Goal: Find specific page/section: Find specific page/section

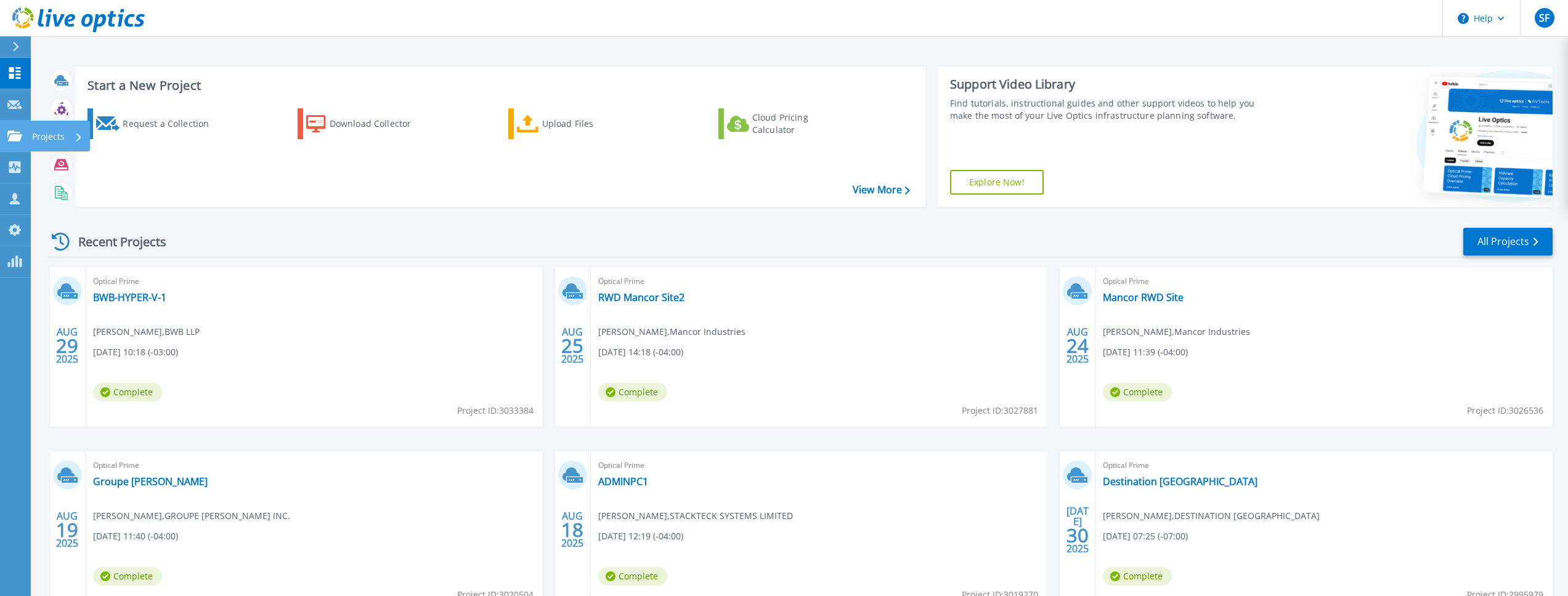
click at [6, 140] on link "Projects Projects" at bounding box center [15, 136] width 31 height 31
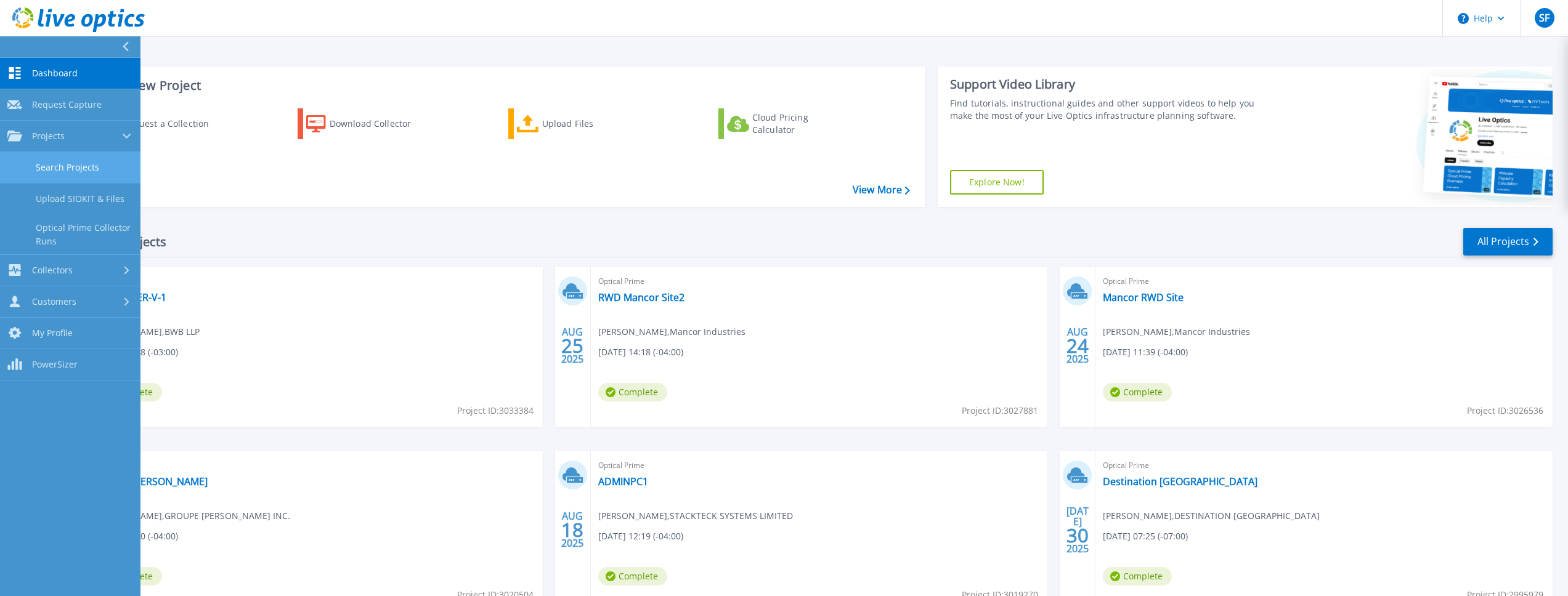
click at [64, 167] on link "Search Projects" at bounding box center [70, 167] width 140 height 31
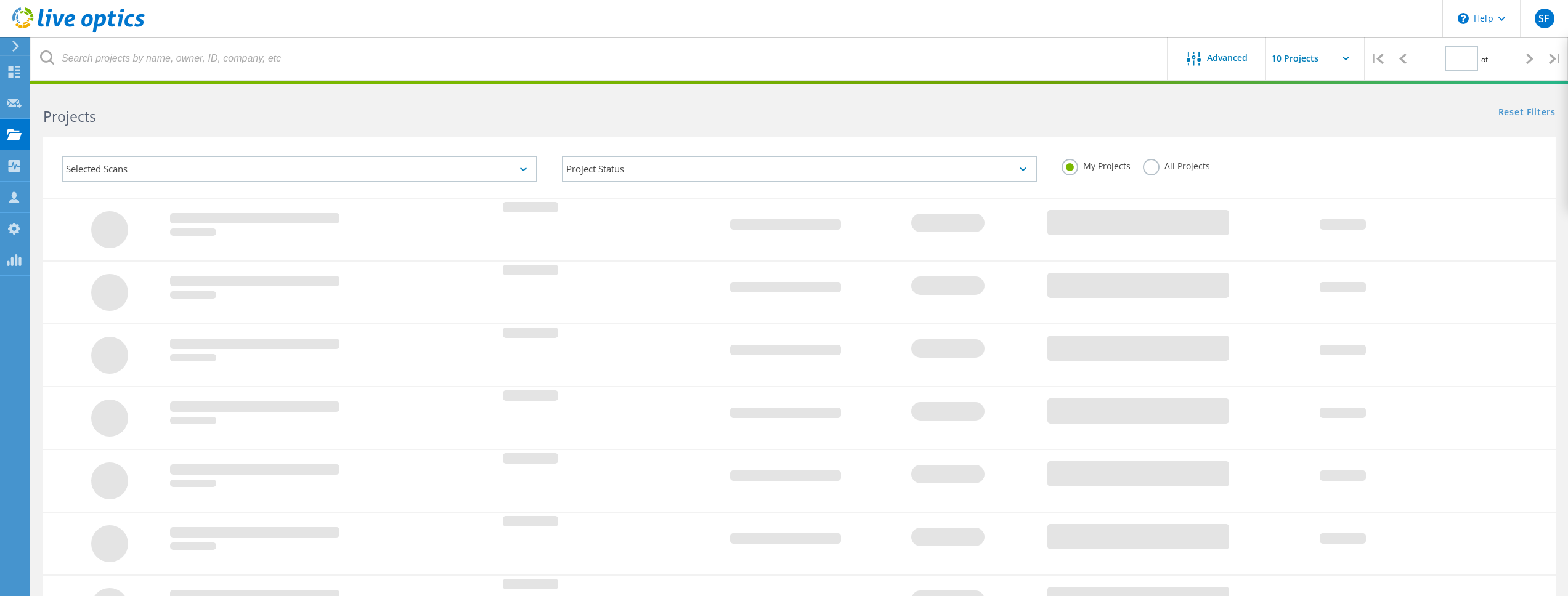
type input "1"
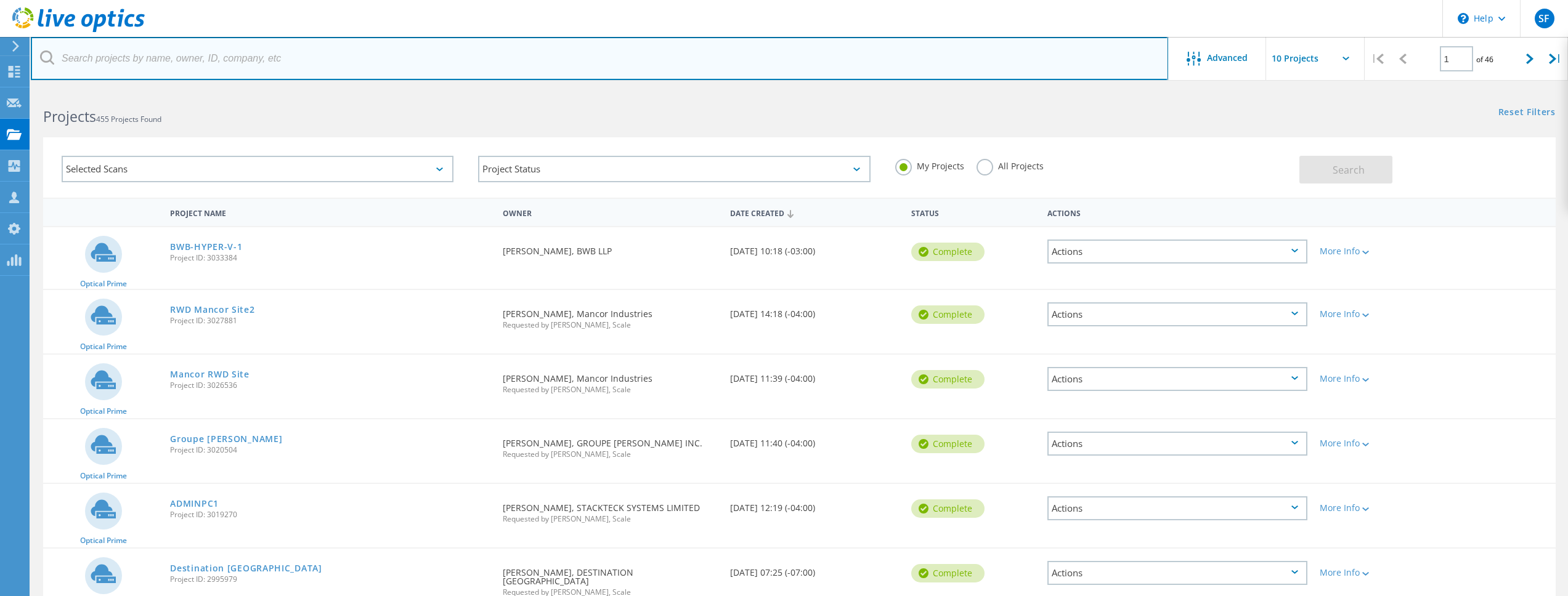
click at [197, 65] on input "text" at bounding box center [599, 59] width 1137 height 43
type input "CNH"
